Goal: Share content

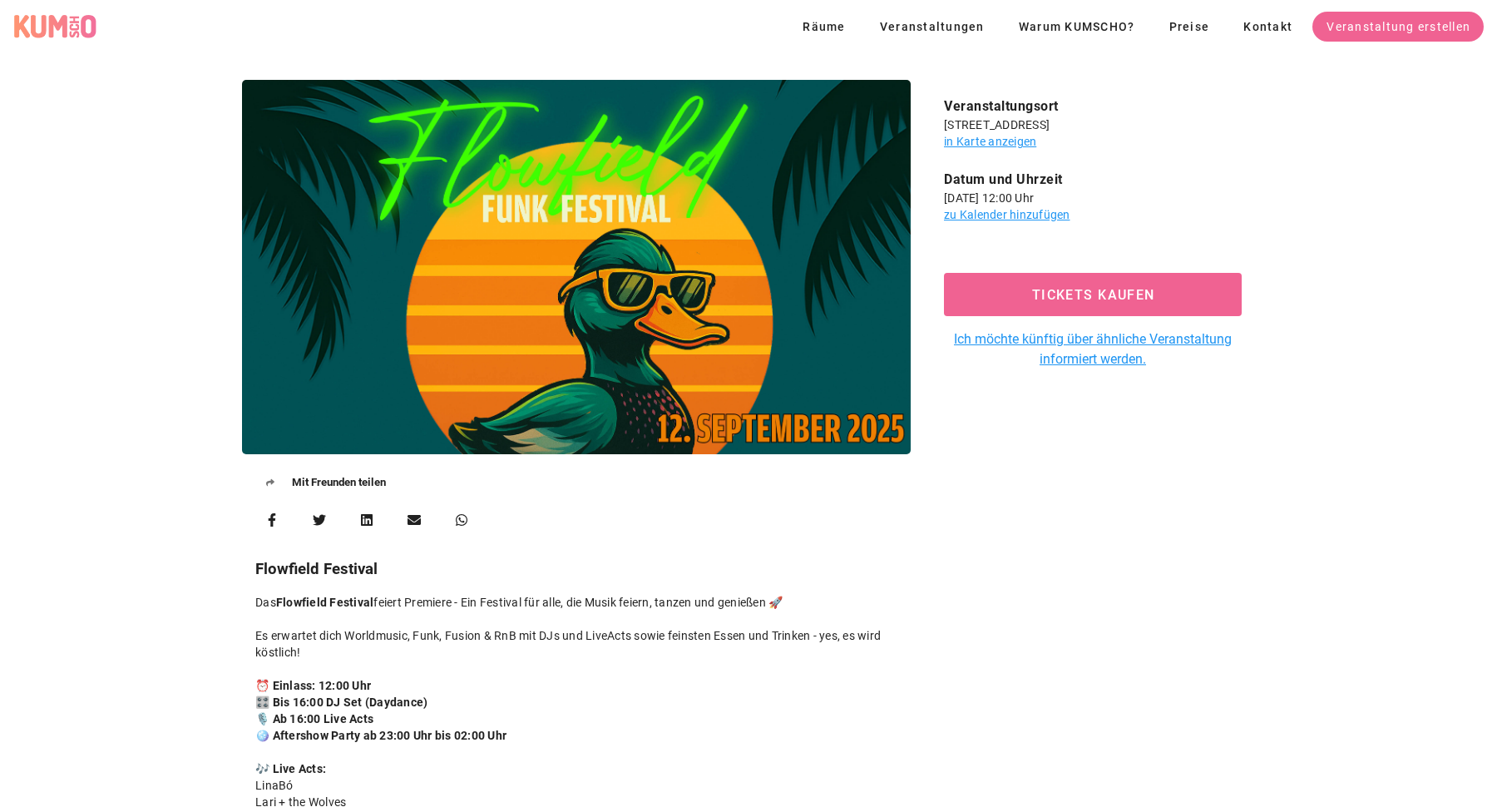
scroll to position [490, 0]
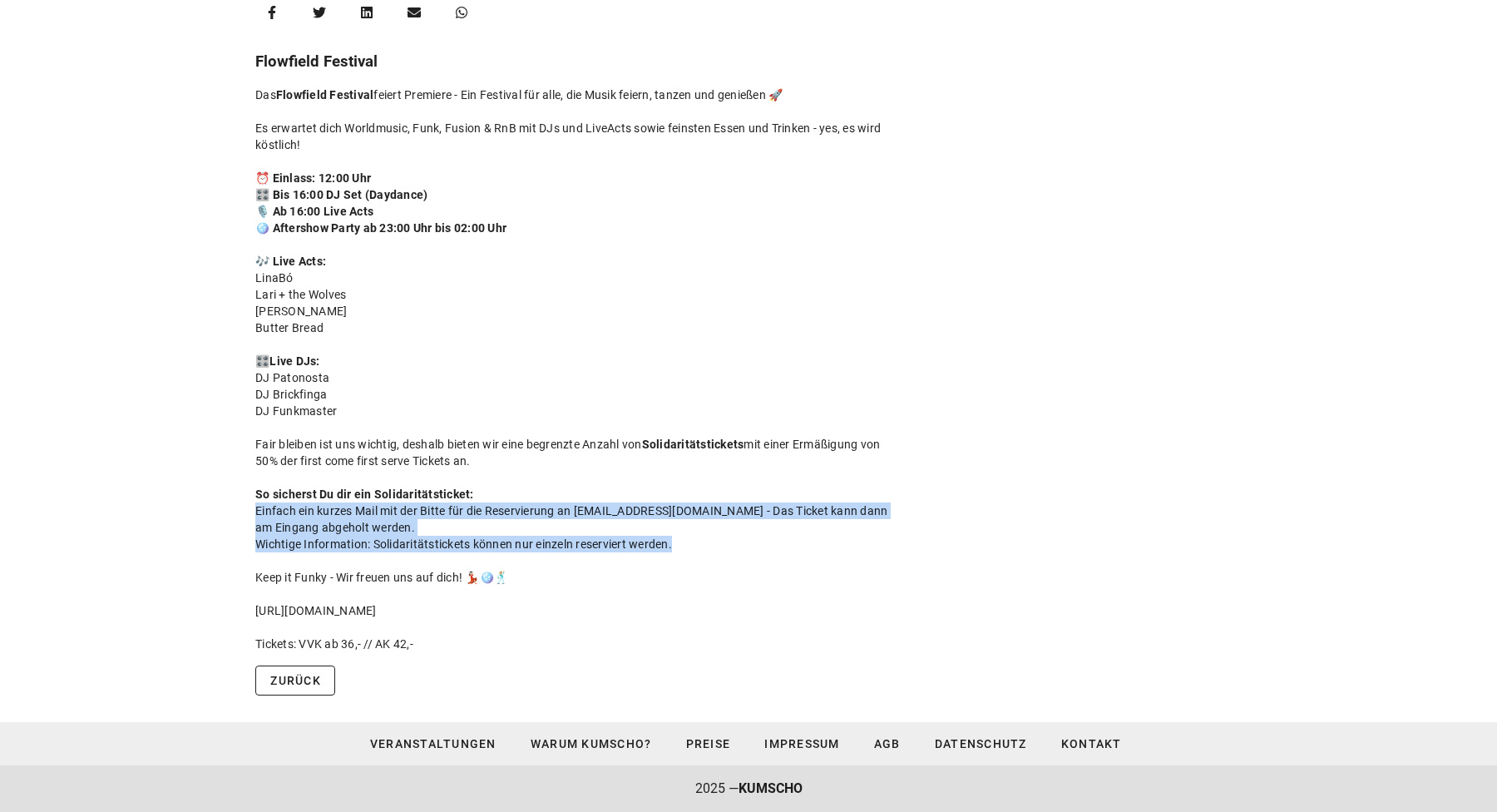
drag, startPoint x: 254, startPoint y: 513, endPoint x: 736, endPoint y: 551, distance: 483.5
click at [736, 551] on div "Mit Freunden teilen Flowfield Festival Das Flowfield Festival feiert Premiere -…" at bounding box center [576, 111] width 689 height 1099
copy div "Einfach ein kurzes Mail mit der Bitte für die Reservierung an [EMAIL_ADDRESS][D…"
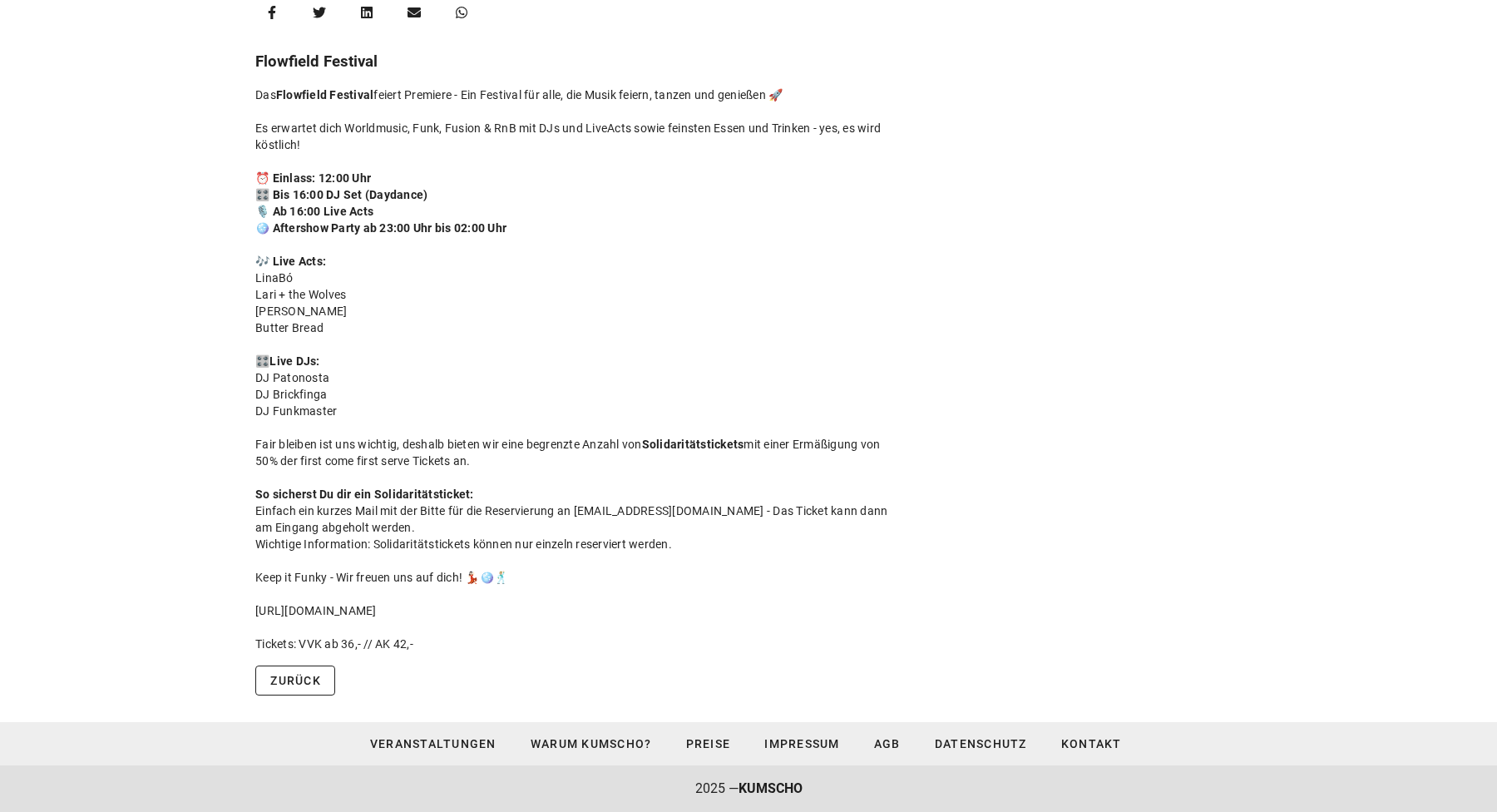
click at [766, 224] on div "Das Flowfield Festival feiert Premiere - Ein Festival für alle, die Musik feier…" at bounding box center [576, 369] width 642 height 565
drag, startPoint x: 701, startPoint y: 552, endPoint x: 241, endPoint y: 545, distance: 460.1
click at [239, 545] on div "Mit Freunden teilen Flowfield Festival Das Flowfield Festival feiert Premiere -…" at bounding box center [576, 111] width 689 height 1099
copy div "Wichtige Information: Solidaritätstickets können nur einzeln reserviert werden."
